Goal: Task Accomplishment & Management: Complete application form

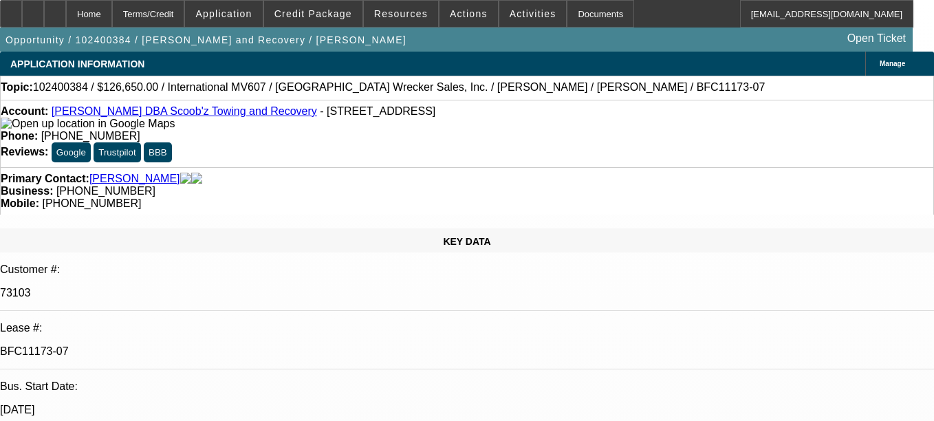
select select "0"
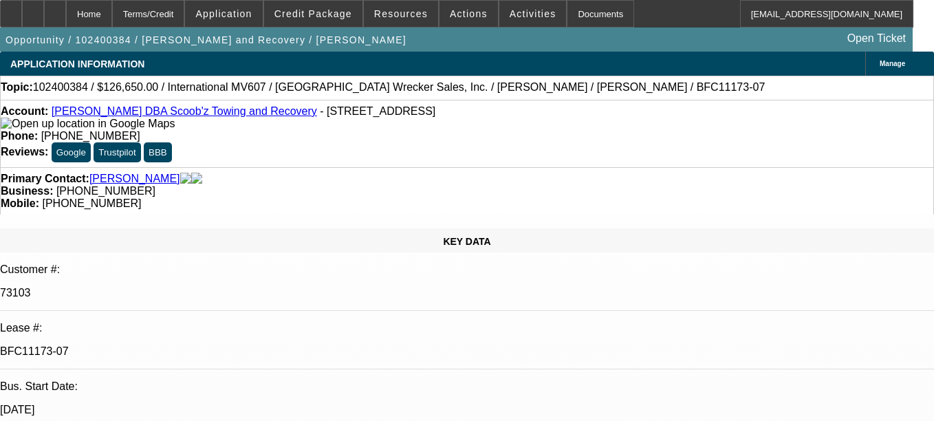
select select "0"
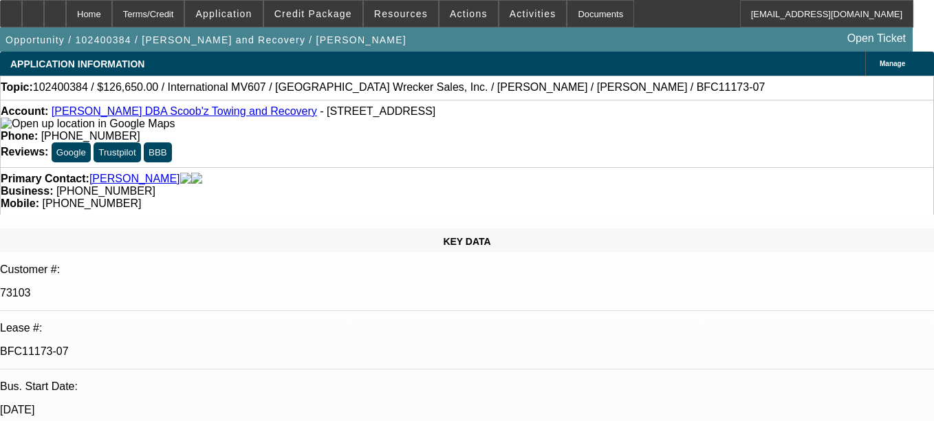
select select "0"
select select "1"
select select "6"
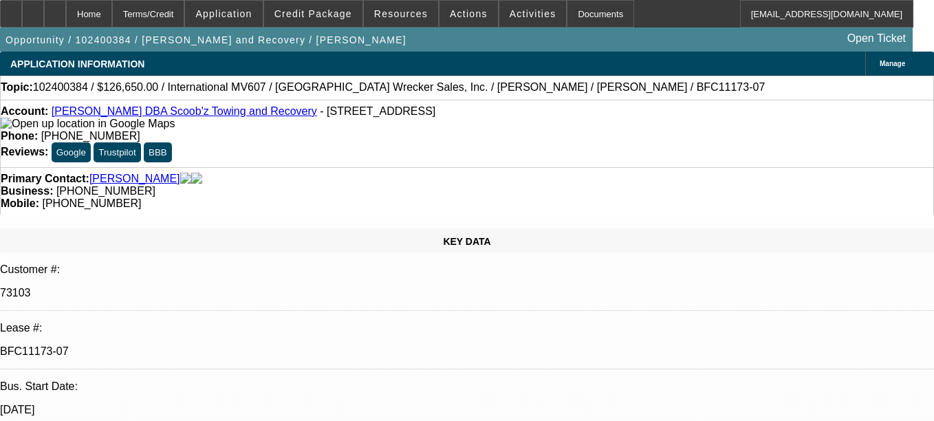
select select "1"
select select "2"
select select "6"
select select "1"
select select "2"
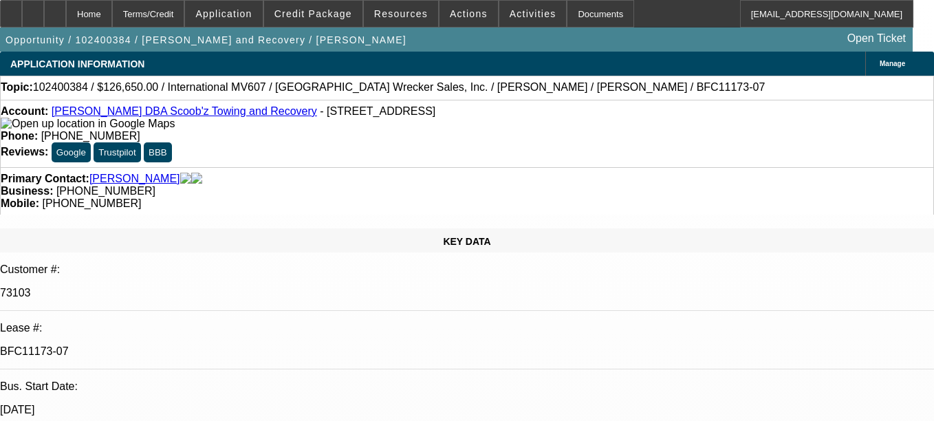
select select "6"
select select "1"
select select "2"
select select "6"
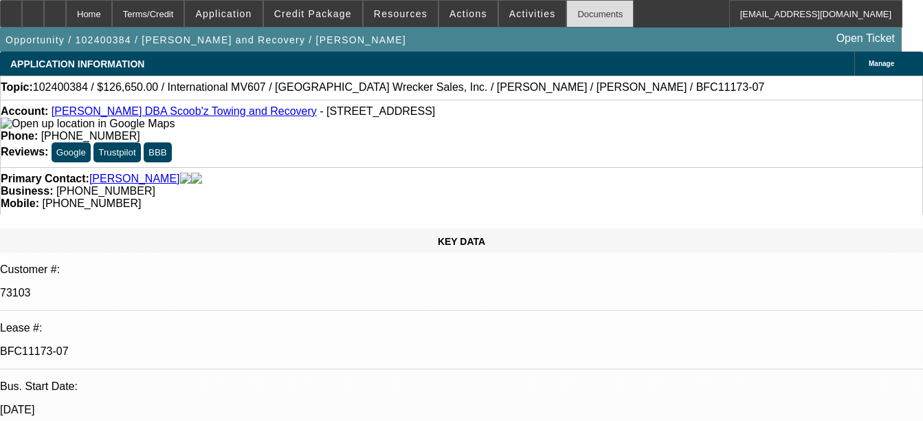
click at [576, 16] on div "Documents" at bounding box center [600, 14] width 67 height 28
